Goal: Information Seeking & Learning: Learn about a topic

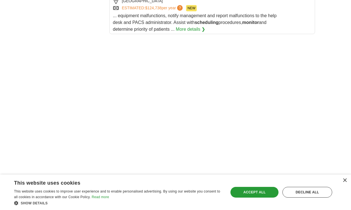
scroll to position [1114, 0]
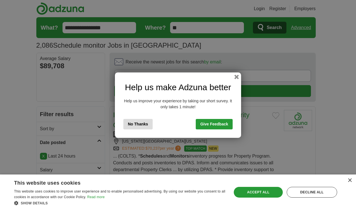
scroll to position [864, 0]
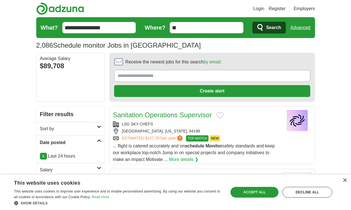
scroll to position [800, 0]
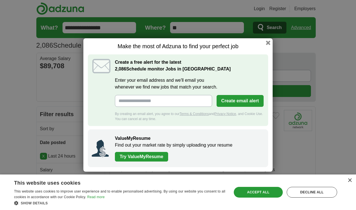
scroll to position [840, 0]
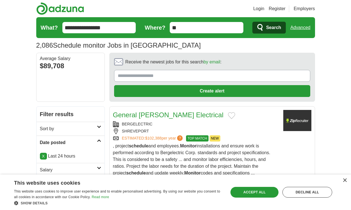
scroll to position [820, 0]
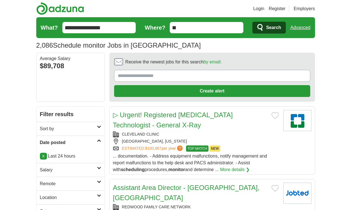
scroll to position [861, 0]
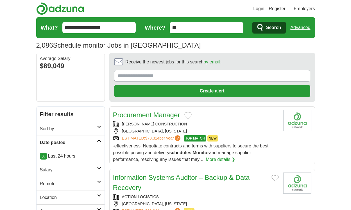
scroll to position [840, 0]
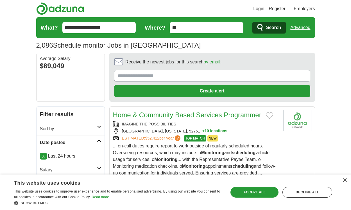
scroll to position [847, 0]
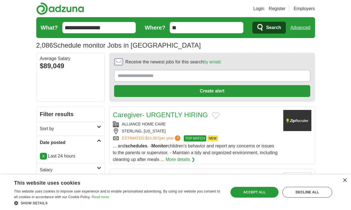
scroll to position [803, 0]
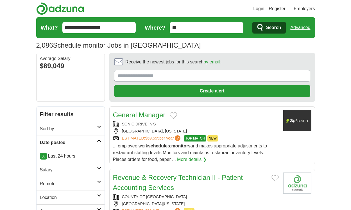
scroll to position [786, 0]
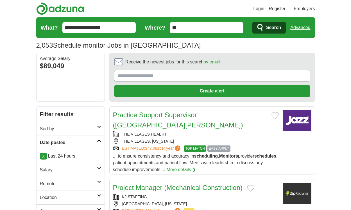
scroll to position [878, 0]
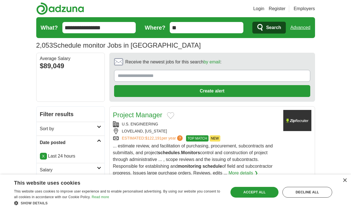
scroll to position [820, 0]
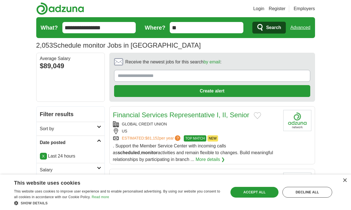
scroll to position [832, 0]
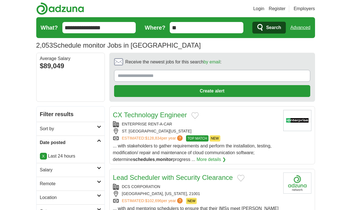
scroll to position [795, 0]
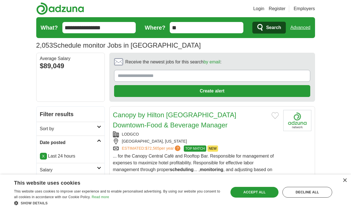
scroll to position [856, 0]
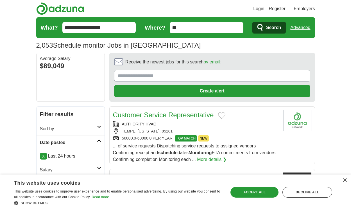
scroll to position [785, 0]
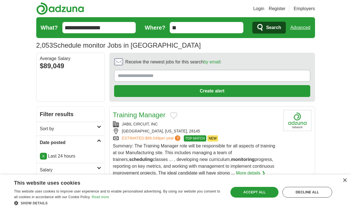
scroll to position [795, 0]
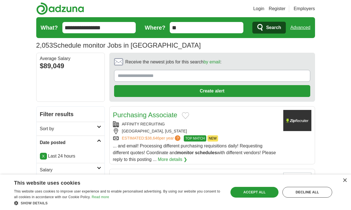
scroll to position [817, 0]
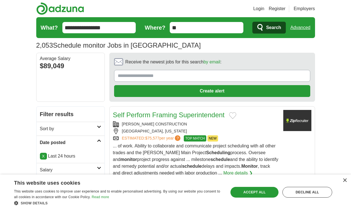
scroll to position [807, 0]
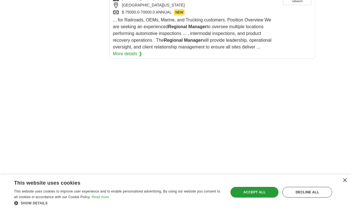
scroll to position [1281, 0]
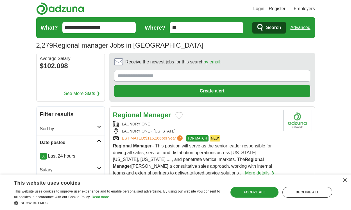
scroll to position [871, 0]
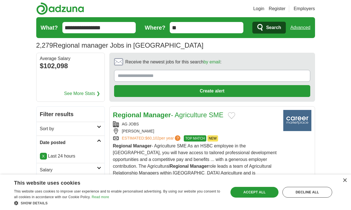
scroll to position [857, 0]
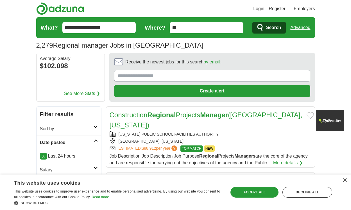
scroll to position [857, 0]
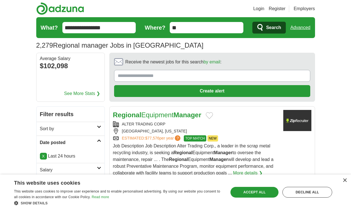
scroll to position [878, 0]
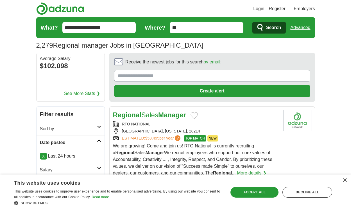
scroll to position [871, 0]
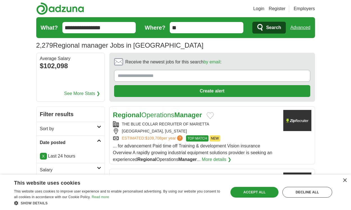
scroll to position [817, 0]
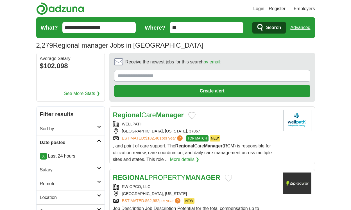
scroll to position [797, 0]
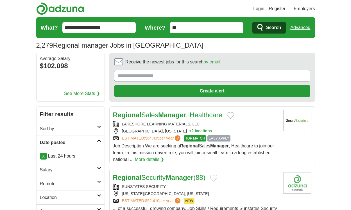
scroll to position [864, 0]
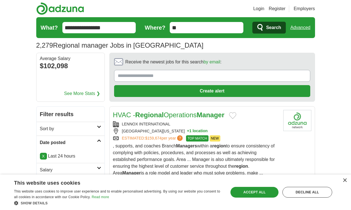
scroll to position [851, 0]
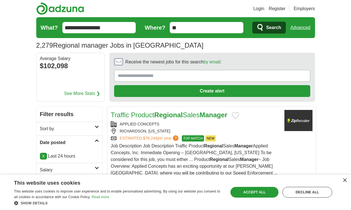
scroll to position [878, 0]
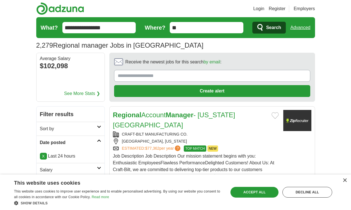
scroll to position [867, 0]
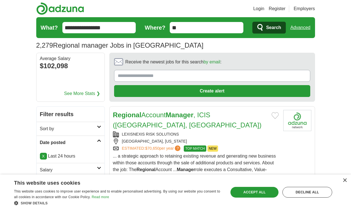
scroll to position [883, 0]
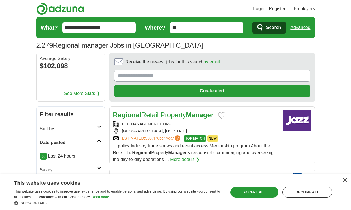
scroll to position [876, 0]
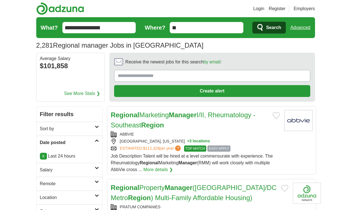
scroll to position [910, 0]
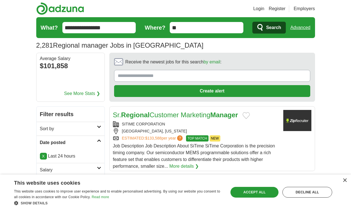
scroll to position [903, 0]
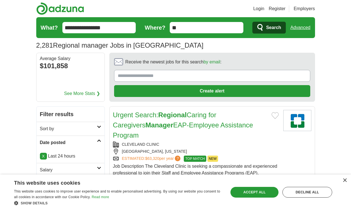
scroll to position [859, 0]
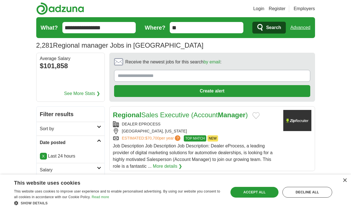
scroll to position [820, 0]
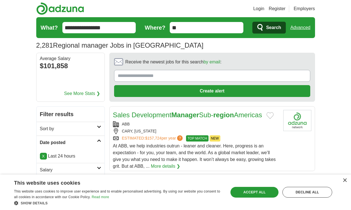
scroll to position [888, 0]
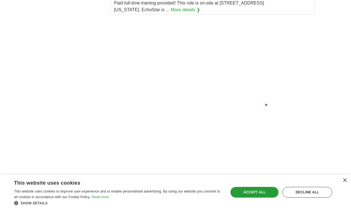
scroll to position [1027, 0]
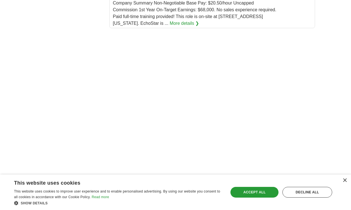
scroll to position [1030, 0]
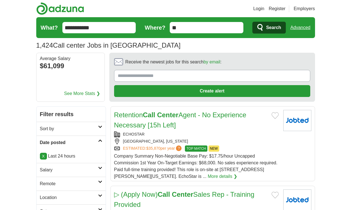
scroll to position [861, 0]
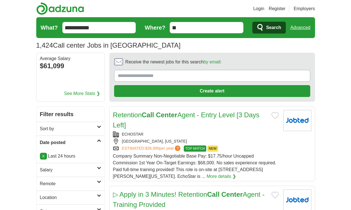
scroll to position [908, 0]
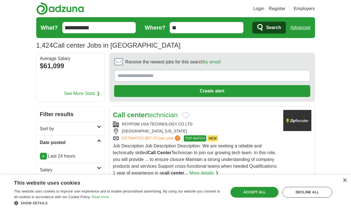
scroll to position [884, 0]
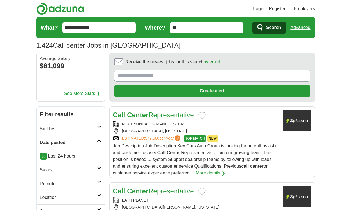
scroll to position [891, 0]
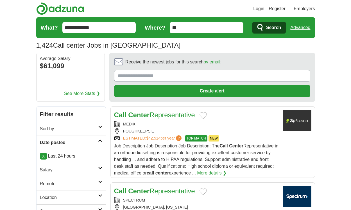
scroll to position [864, 0]
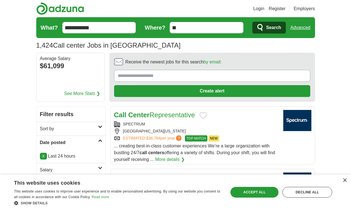
scroll to position [770, 0]
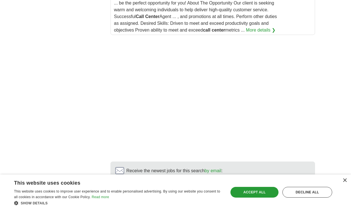
scroll to position [1008, 0]
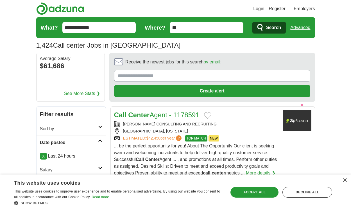
scroll to position [824, 0]
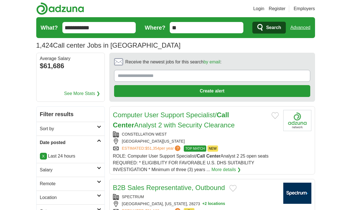
scroll to position [893, 0]
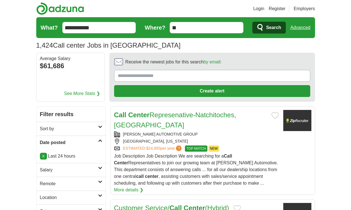
scroll to position [903, 0]
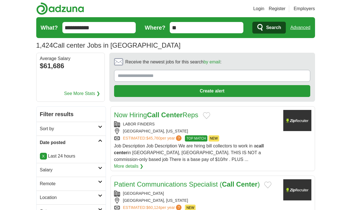
scroll to position [842, 0]
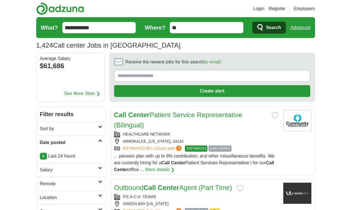
scroll to position [889, 0]
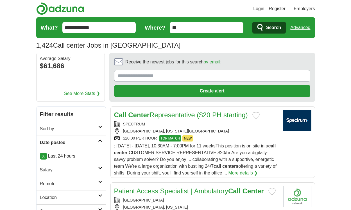
scroll to position [920, 0]
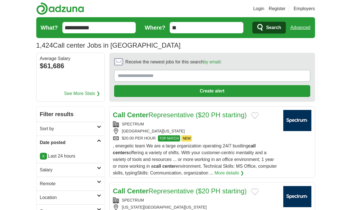
scroll to position [837, 0]
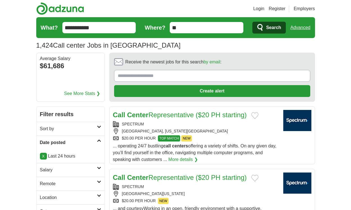
scroll to position [813, 0]
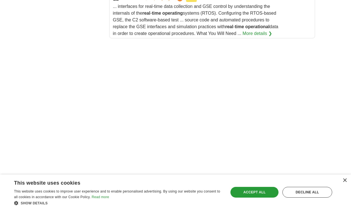
scroll to position [1175, 0]
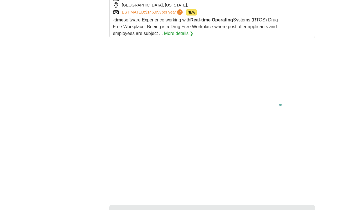
scroll to position [1096, 0]
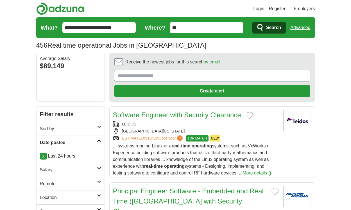
scroll to position [962, 0]
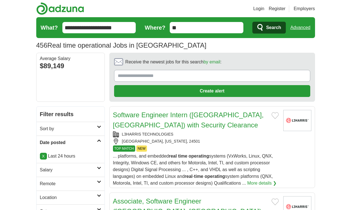
scroll to position [989, 0]
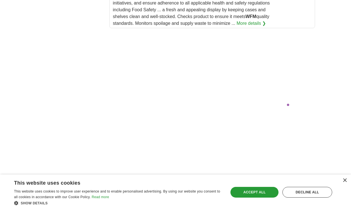
scroll to position [1292, 0]
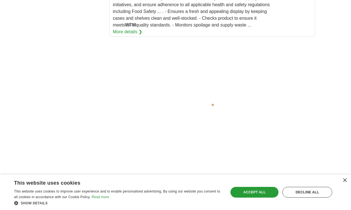
scroll to position [1343, 0]
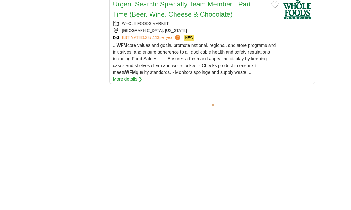
scroll to position [1402, 0]
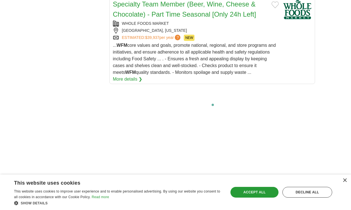
scroll to position [1216, 0]
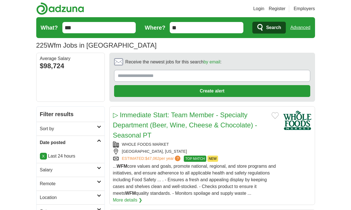
scroll to position [1008, 0]
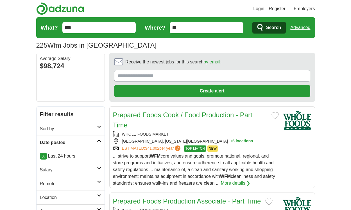
scroll to position [970, 0]
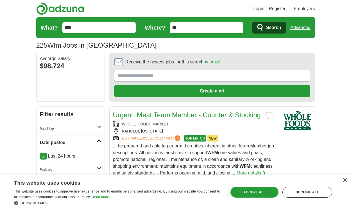
scroll to position [977, 0]
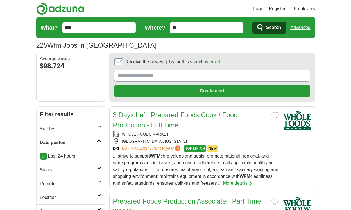
scroll to position [974, 0]
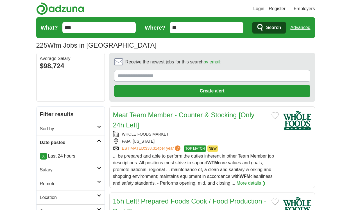
scroll to position [967, 0]
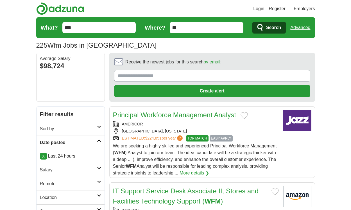
scroll to position [943, 0]
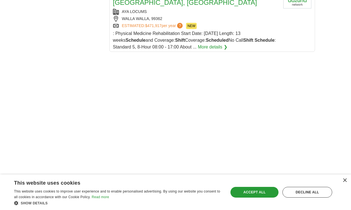
scroll to position [1102, 0]
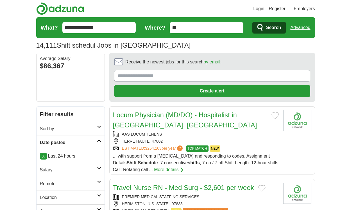
scroll to position [867, 0]
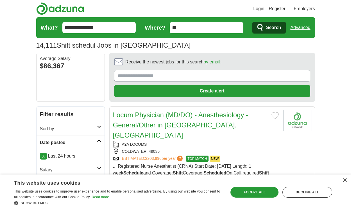
scroll to position [881, 0]
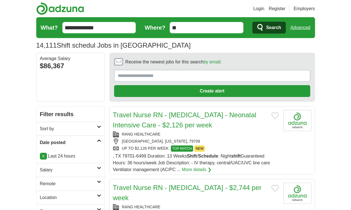
scroll to position [827, 0]
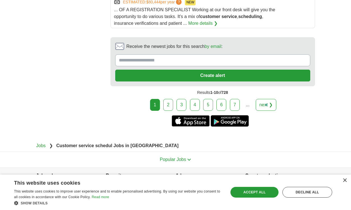
scroll to position [1147, 0]
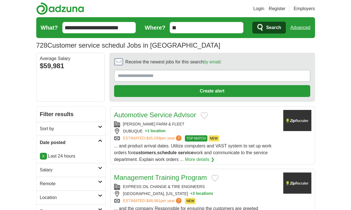
scroll to position [763, 0]
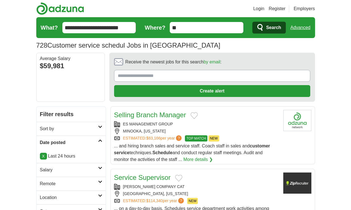
scroll to position [800, 0]
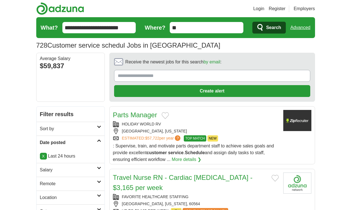
scroll to position [797, 0]
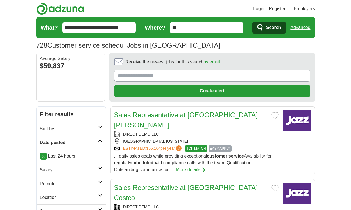
scroll to position [749, 0]
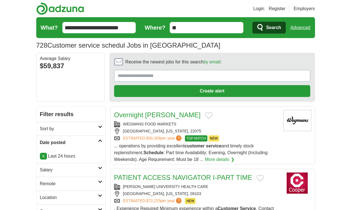
scroll to position [763, 0]
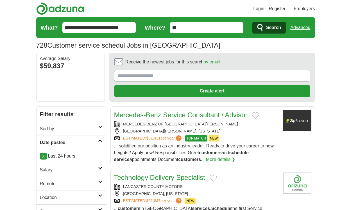
scroll to position [776, 0]
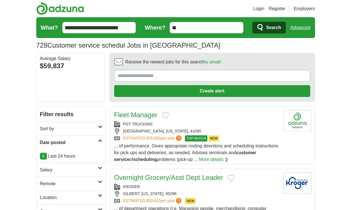
scroll to position [763, 0]
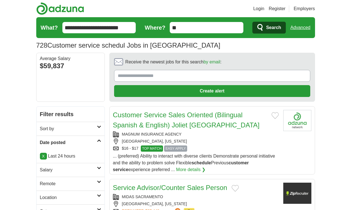
scroll to position [840, 0]
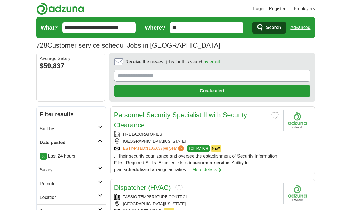
scroll to position [807, 0]
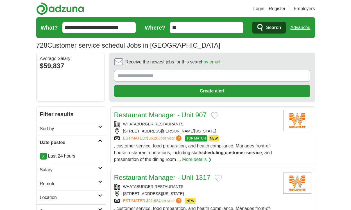
scroll to position [773, 0]
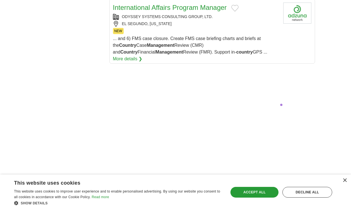
scroll to position [1014, 0]
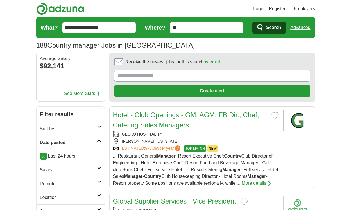
scroll to position [824, 0]
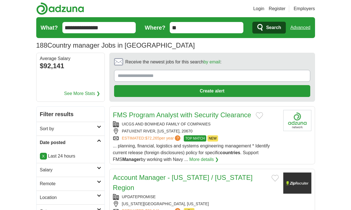
scroll to position [793, 0]
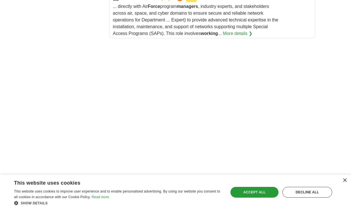
scroll to position [1143, 0]
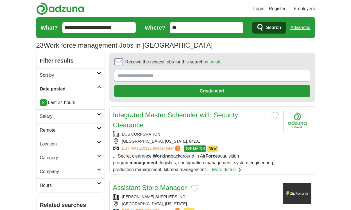
scroll to position [871, 0]
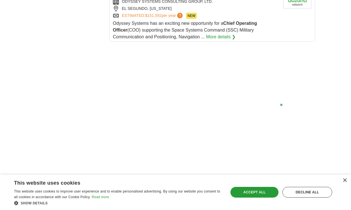
scroll to position [1107, 0]
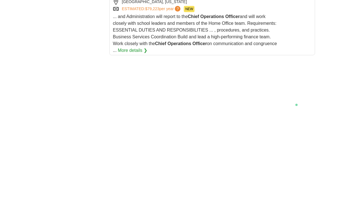
scroll to position [1041, 0]
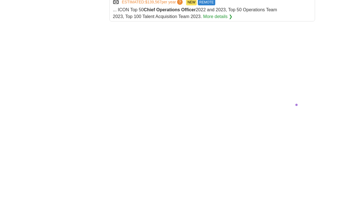
scroll to position [1035, 0]
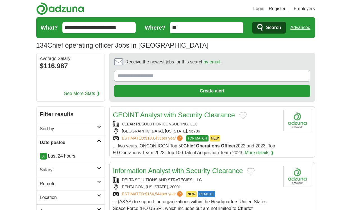
scroll to position [851, 0]
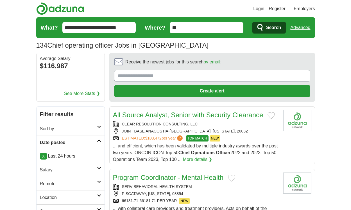
scroll to position [778, 0]
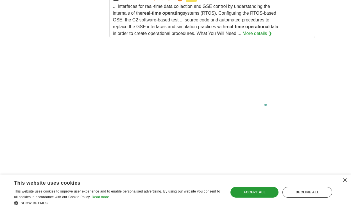
scroll to position [1279, 0]
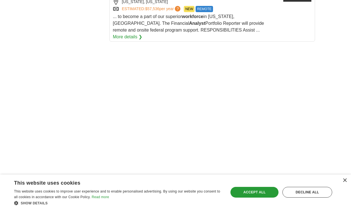
scroll to position [1134, 0]
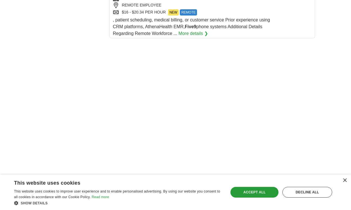
scroll to position [1094, 0]
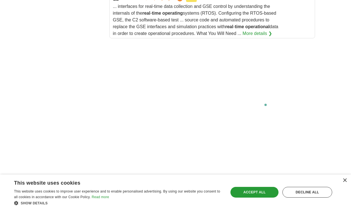
scroll to position [1312, 0]
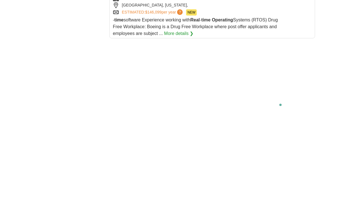
scroll to position [1208, 0]
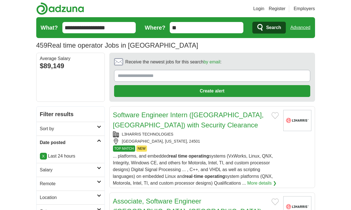
scroll to position [989, 0]
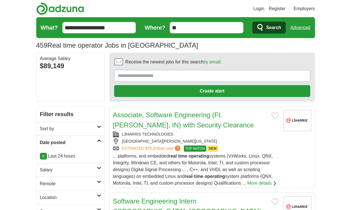
scroll to position [945, 0]
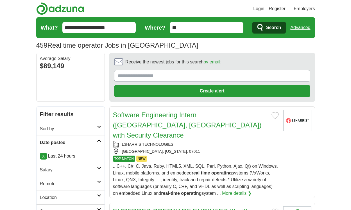
scroll to position [911, 0]
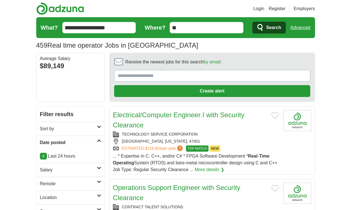
scroll to position [834, 0]
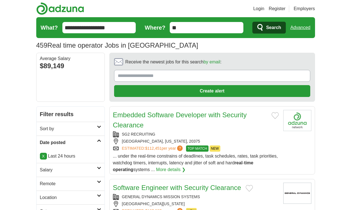
scroll to position [834, 0]
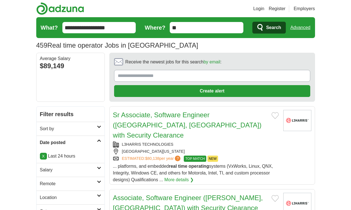
scroll to position [851, 0]
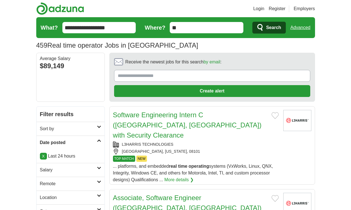
scroll to position [851, 0]
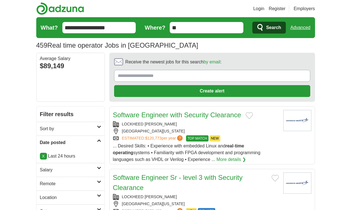
scroll to position [832, 0]
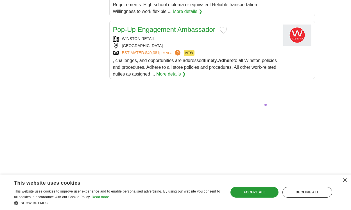
scroll to position [1052, 0]
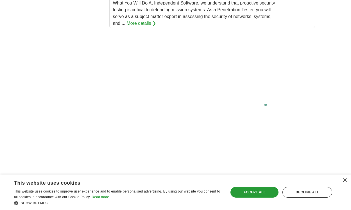
scroll to position [1258, 0]
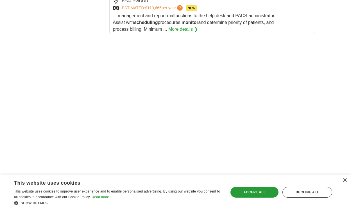
scroll to position [1003, 0]
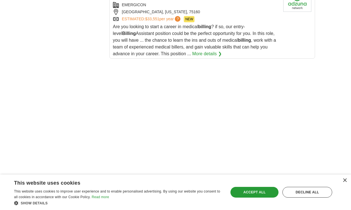
scroll to position [1173, 0]
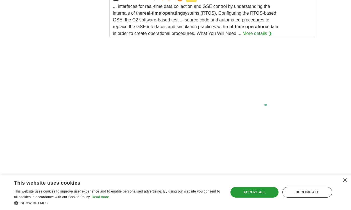
scroll to position [1301, 0]
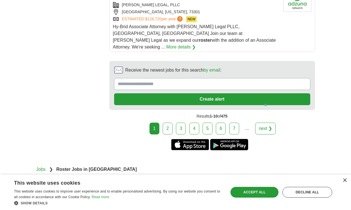
scroll to position [1218, 0]
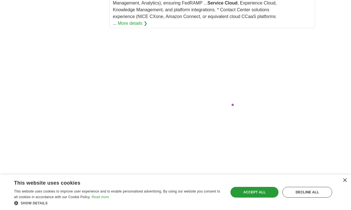
scroll to position [1075, 0]
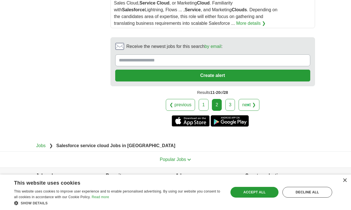
scroll to position [1040, 0]
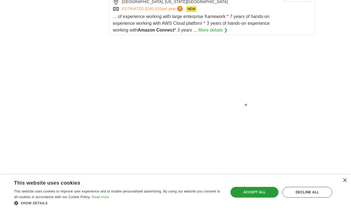
scroll to position [1319, 0]
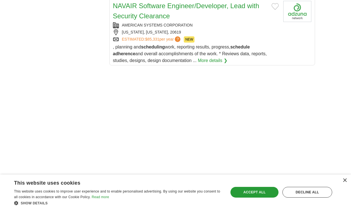
scroll to position [1167, 0]
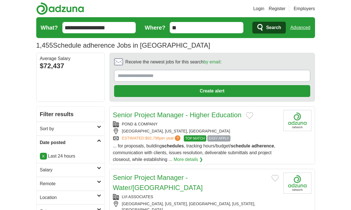
scroll to position [759, 0]
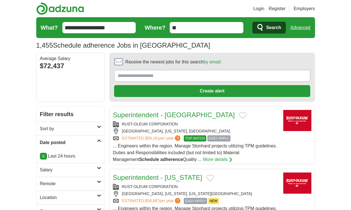
scroll to position [837, 0]
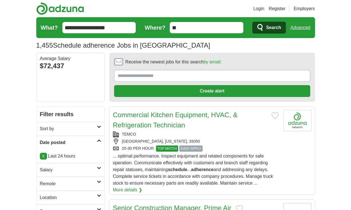
scroll to position [834, 0]
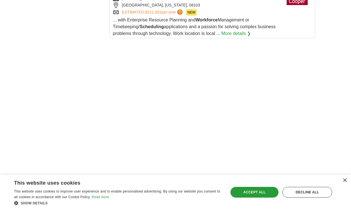
scroll to position [1120, 0]
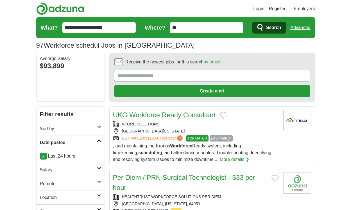
scroll to position [881, 0]
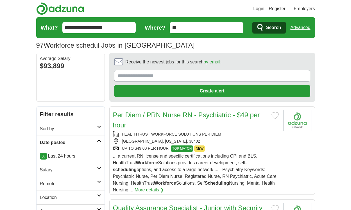
scroll to position [830, 0]
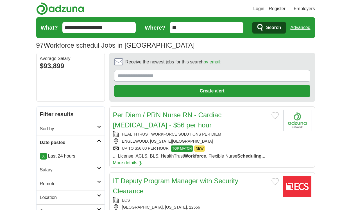
scroll to position [773, 0]
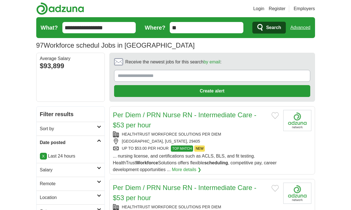
scroll to position [827, 0]
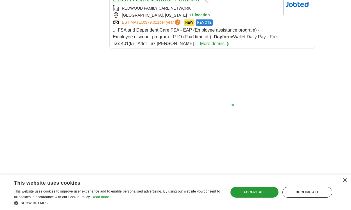
scroll to position [1147, 0]
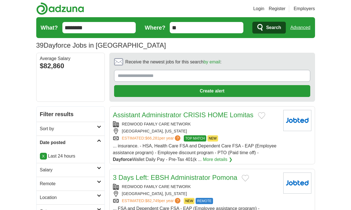
scroll to position [793, 0]
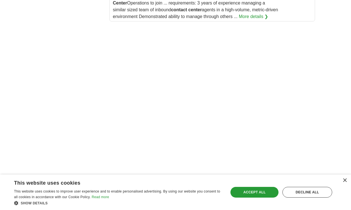
scroll to position [1285, 0]
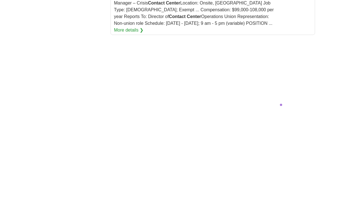
scroll to position [1251, 0]
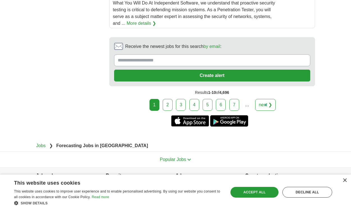
scroll to position [1249, 0]
